Goal: Information Seeking & Learning: Learn about a topic

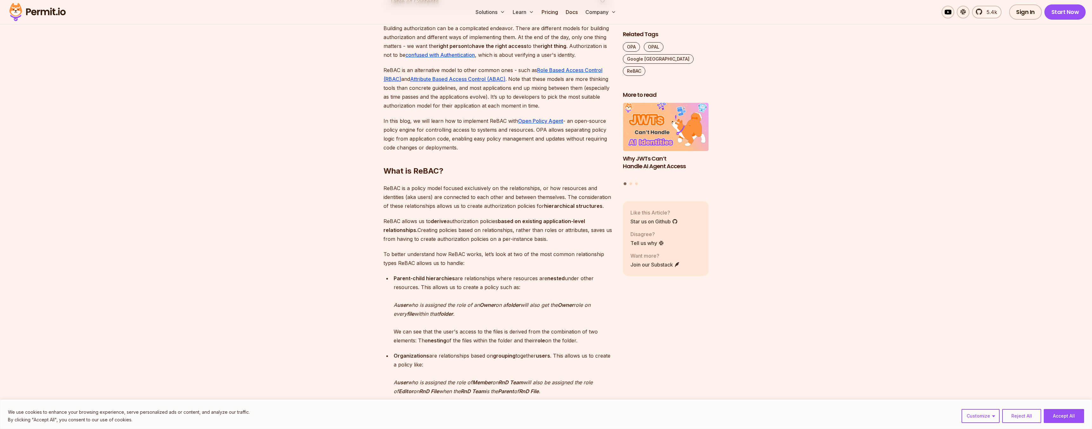
scroll to position [385, 0]
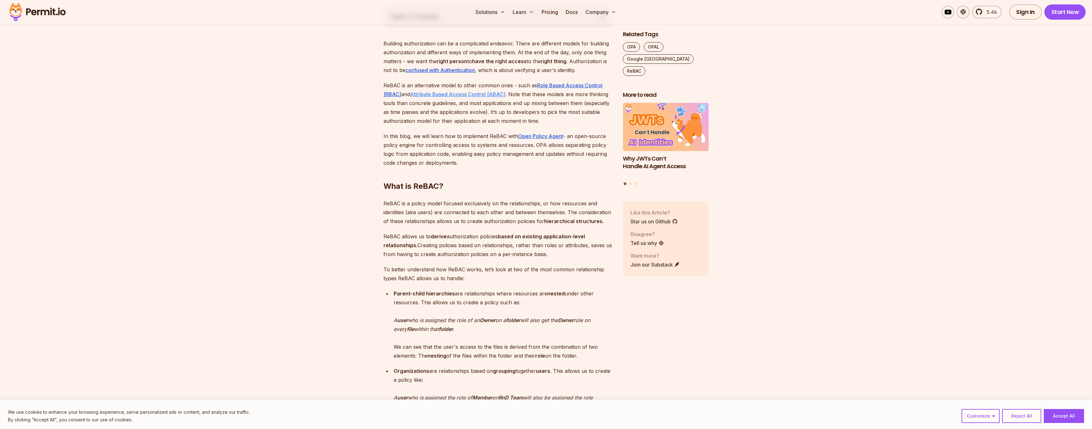
click at [469, 95] on u "Attribute Based Access Control (ABAC)" at bounding box center [457, 94] width 95 height 6
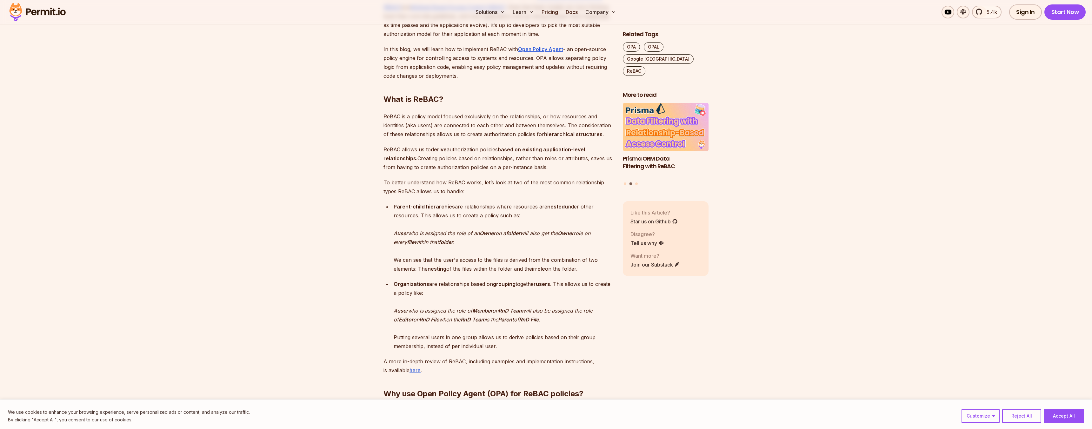
scroll to position [473, 0]
drag, startPoint x: 381, startPoint y: 116, endPoint x: 464, endPoint y: 119, distance: 83.6
click at [464, 119] on p "ReBAC is a policy model focused exclusively on the relationships, or how resour…" at bounding box center [498, 124] width 229 height 27
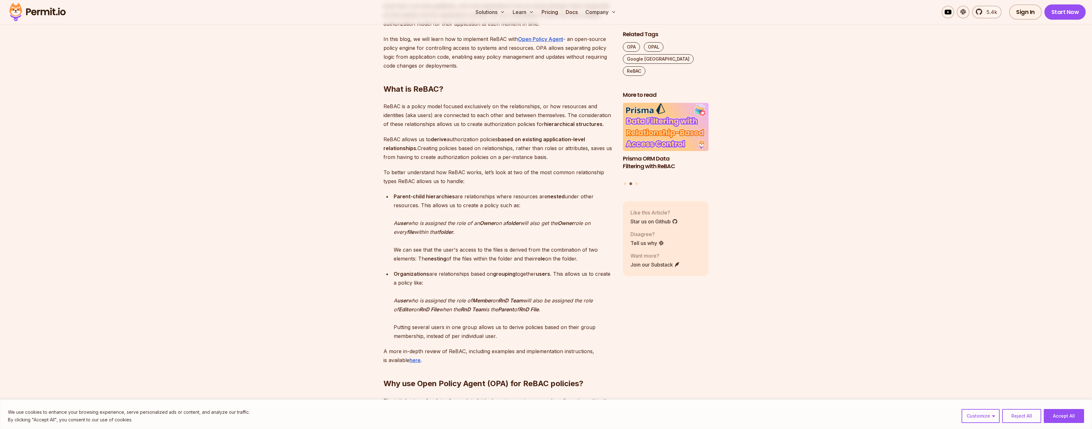
scroll to position [483, 0]
drag, startPoint x: 383, startPoint y: 138, endPoint x: 395, endPoint y: 138, distance: 12.7
click at [436, 139] on strong "derive" at bounding box center [439, 139] width 16 height 6
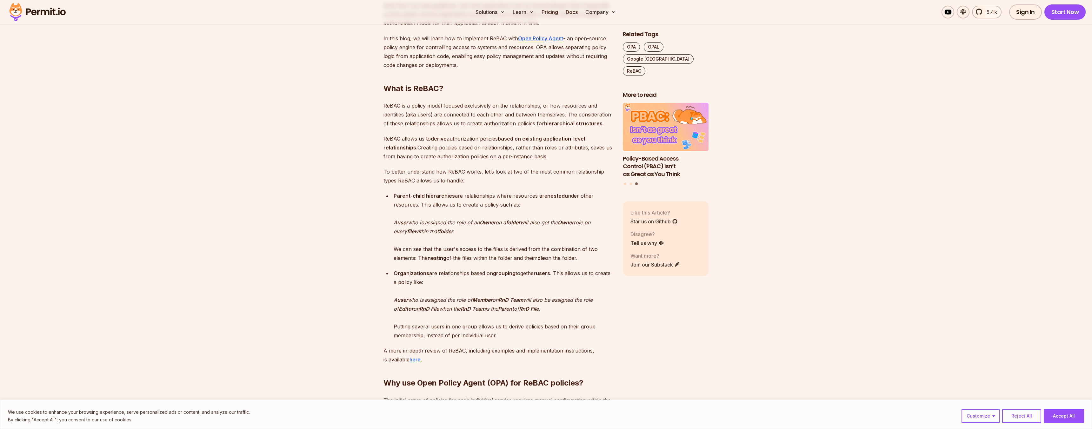
click at [400, 148] on strong "based on existing application-level relationships." at bounding box center [485, 143] width 202 height 15
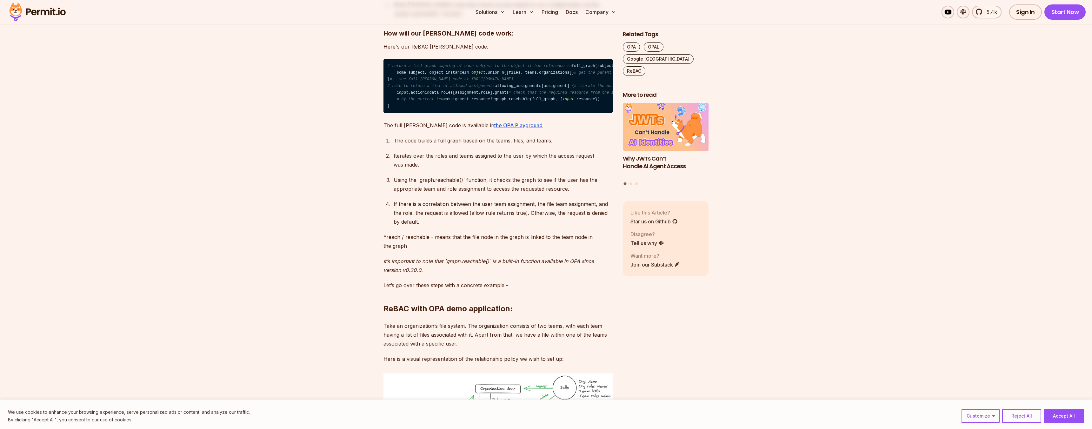
scroll to position [1196, 0]
click at [494, 128] on link "the OPA Playground" at bounding box center [518, 125] width 48 height 6
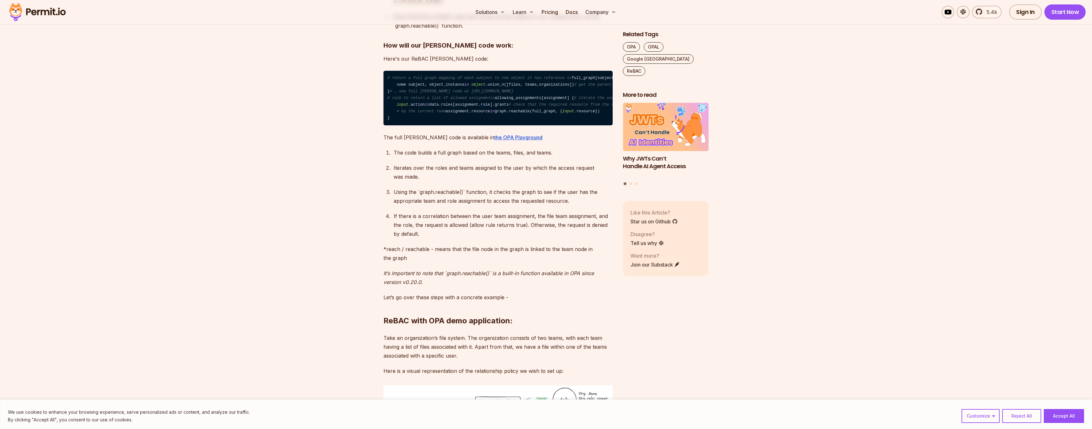
scroll to position [1142, 0]
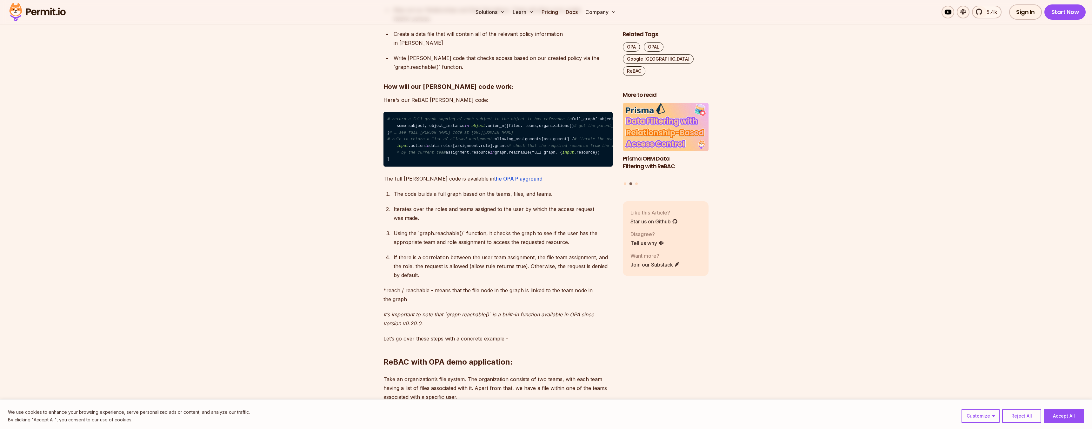
click at [469, 167] on code "# return a full graph mapping of each subject to the object it has reference to…" at bounding box center [498, 139] width 229 height 55
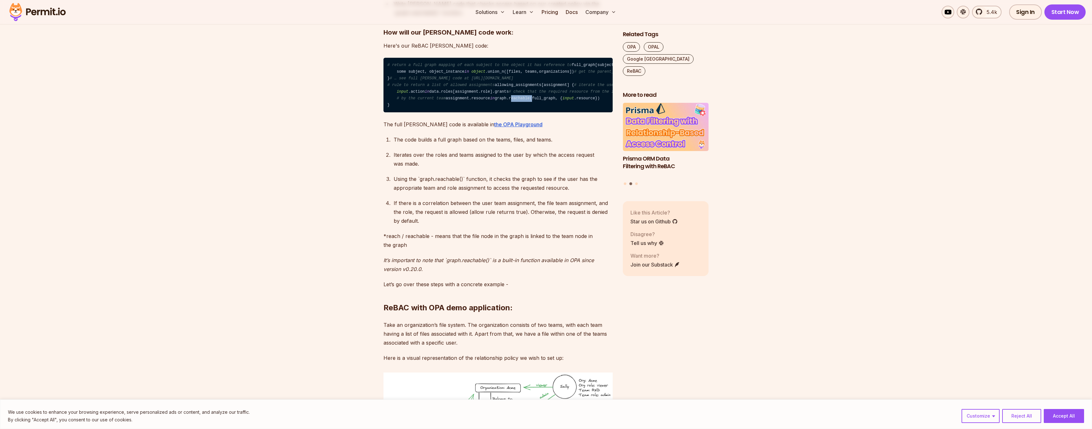
scroll to position [1197, 0]
click at [451, 112] on code "# return a full graph mapping of each subject to the object it has reference to…" at bounding box center [498, 84] width 229 height 55
drag, startPoint x: 451, startPoint y: 147, endPoint x: 486, endPoint y: 147, distance: 35.6
click at [486, 112] on code "# return a full graph mapping of each subject to the object it has reference to…" at bounding box center [498, 84] width 229 height 55
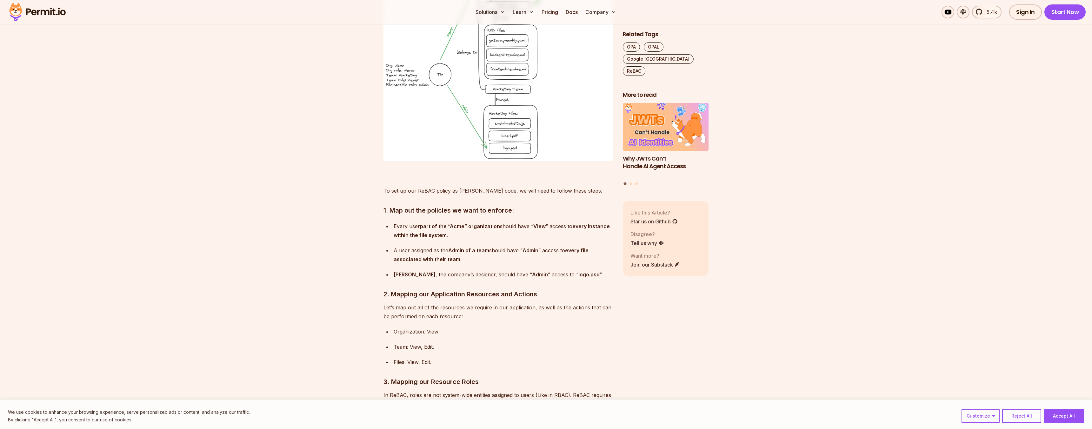
scroll to position [1603, 0]
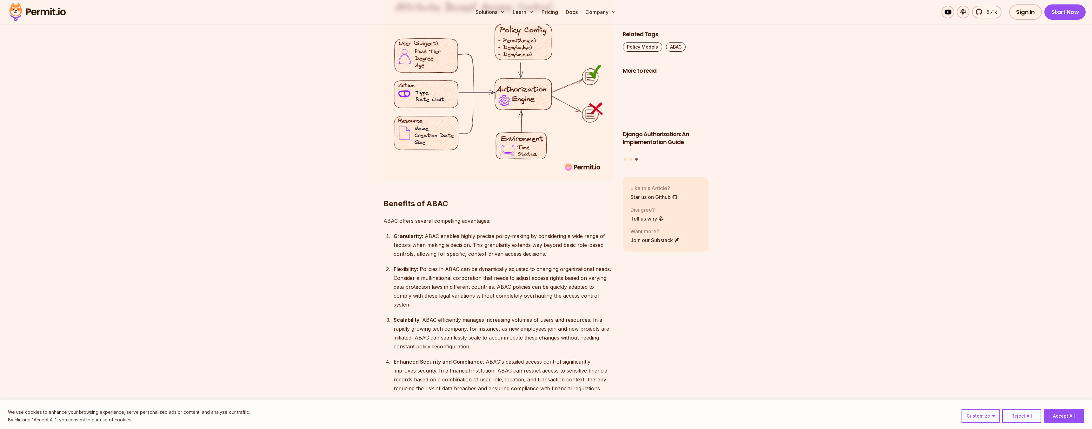
scroll to position [1126, 0]
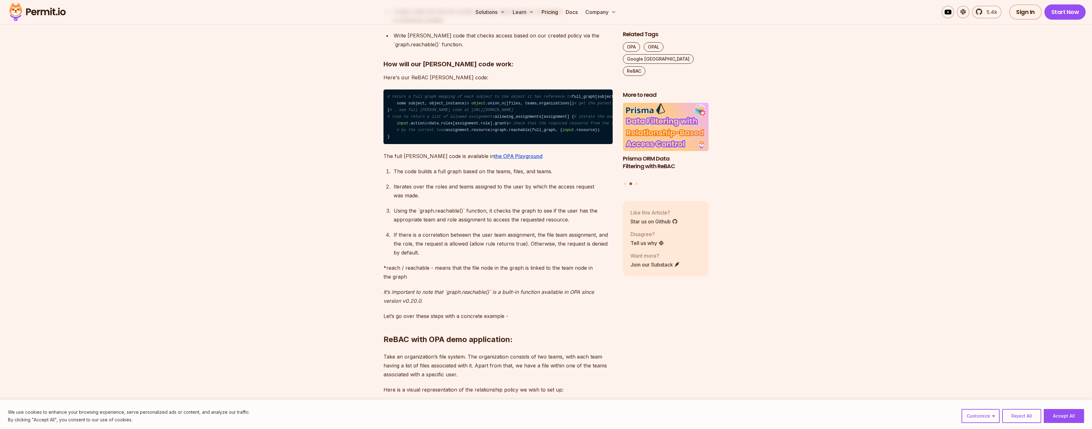
scroll to position [1162, 0]
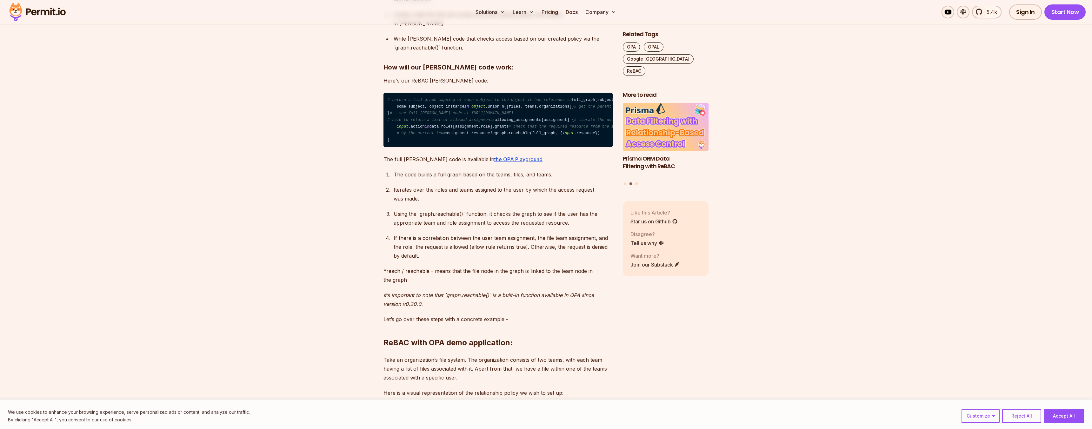
click at [453, 107] on code "# return a full graph mapping of each subject to the object it has reference to…" at bounding box center [498, 120] width 229 height 55
click at [513, 112] on code "# return a full graph mapping of each subject to the object it has reference to…" at bounding box center [498, 120] width 229 height 55
click at [403, 93] on code "# return a full graph mapping of each subject to the object it has reference to…" at bounding box center [498, 120] width 229 height 55
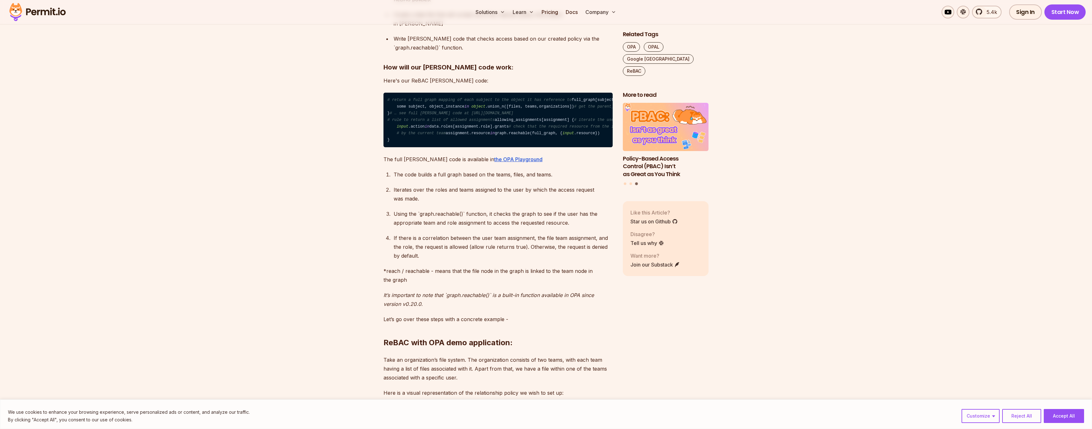
click at [418, 93] on code "# return a full graph mapping of each subject to the object it has reference to…" at bounding box center [498, 120] width 229 height 55
click at [404, 93] on code "# return a full graph mapping of each subject to the object it has reference to…" at bounding box center [498, 120] width 229 height 55
click at [479, 147] on code "# return a full graph mapping of each subject to the object it has reference to…" at bounding box center [498, 120] width 229 height 55
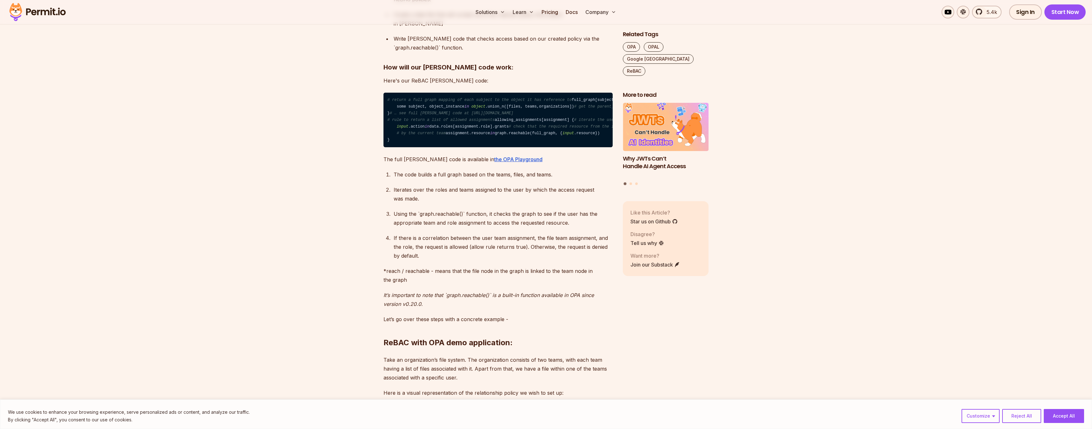
click at [479, 147] on code "# return a full graph mapping of each subject to the object it has reference to…" at bounding box center [498, 120] width 229 height 55
click at [422, 147] on code "# return a full graph mapping of each subject to the object it has reference to…" at bounding box center [498, 120] width 229 height 55
click at [453, 147] on code "# return a full graph mapping of each subject to the object it has reference to…" at bounding box center [498, 120] width 229 height 55
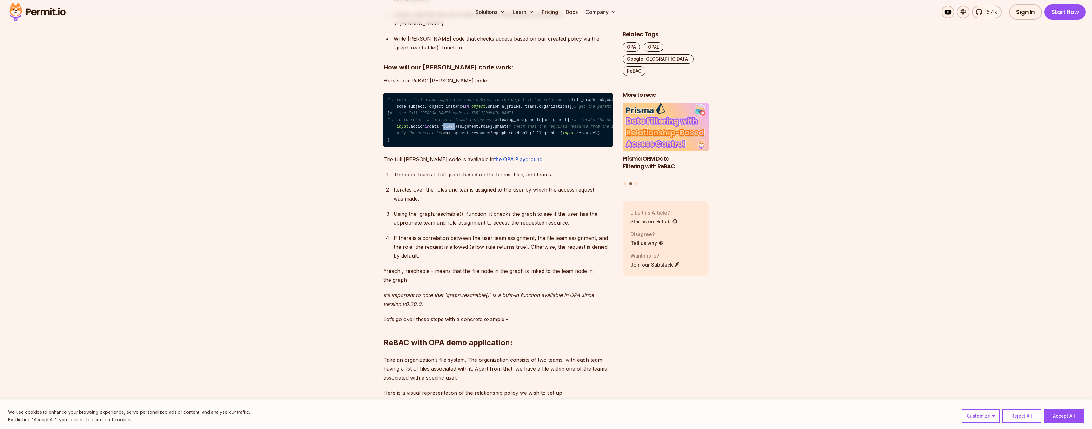
click at [502, 147] on code "# return a full graph mapping of each subject to the object it has reference to…" at bounding box center [498, 120] width 229 height 55
